Goal: Task Accomplishment & Management: Manage account settings

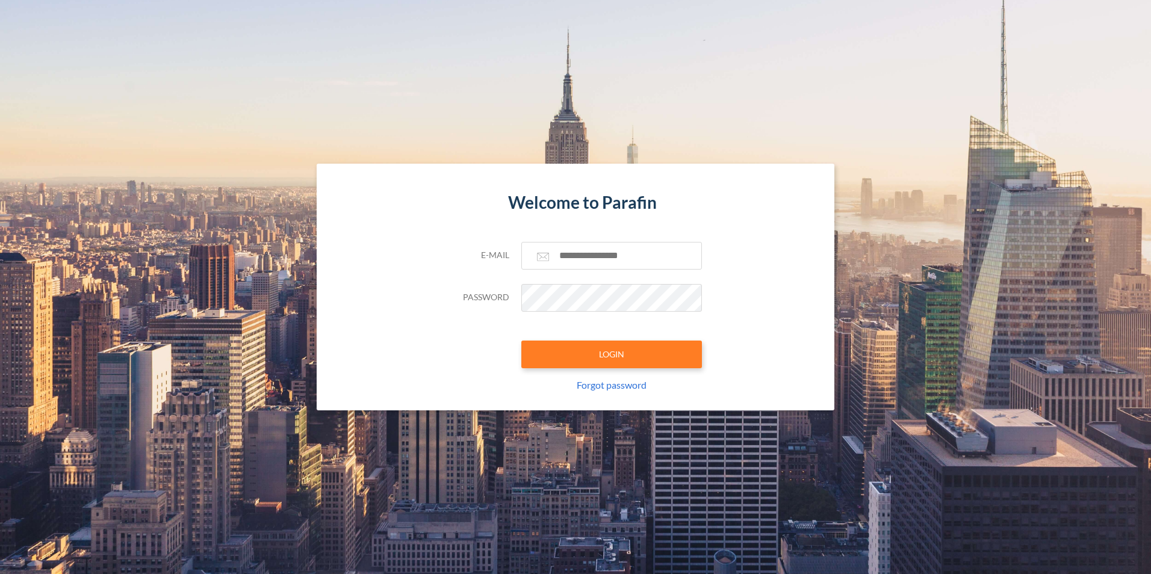
click at [619, 269] on div "E-mail Password LOGIN Forgot password" at bounding box center [575, 326] width 253 height 169
click at [620, 258] on input "text" at bounding box center [611, 256] width 181 height 28
click at [627, 244] on input "text" at bounding box center [611, 256] width 181 height 28
type input "**********"
click at [657, 356] on button "LOGIN" at bounding box center [611, 355] width 181 height 28
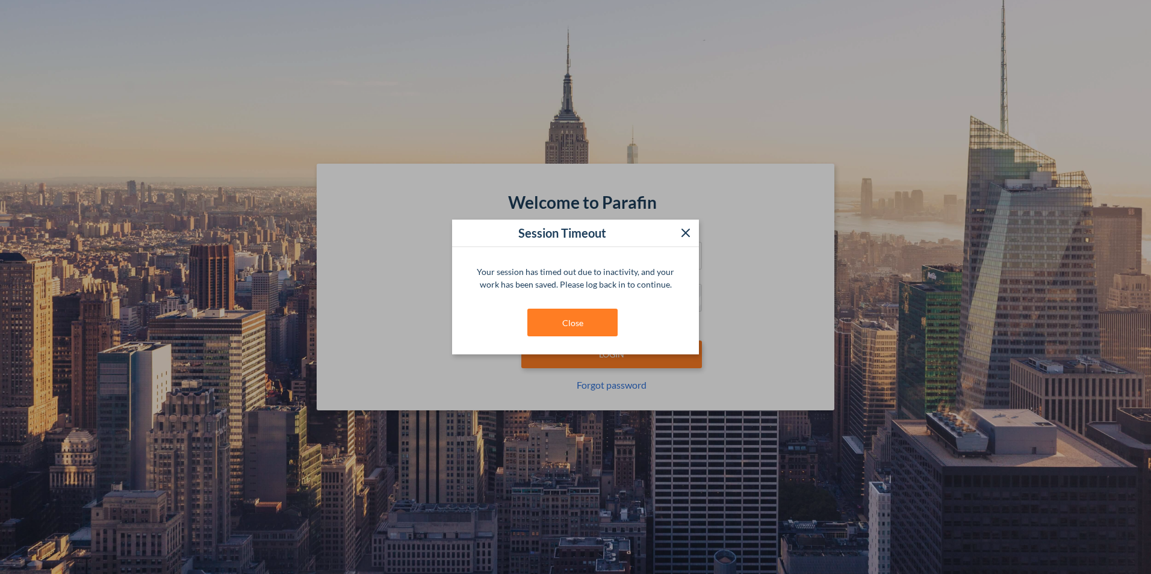
drag, startPoint x: 689, startPoint y: 235, endPoint x: 592, endPoint y: 275, distance: 104.5
click at [689, 235] on icon at bounding box center [686, 233] width 14 height 14
